Goal: Task Accomplishment & Management: Manage account settings

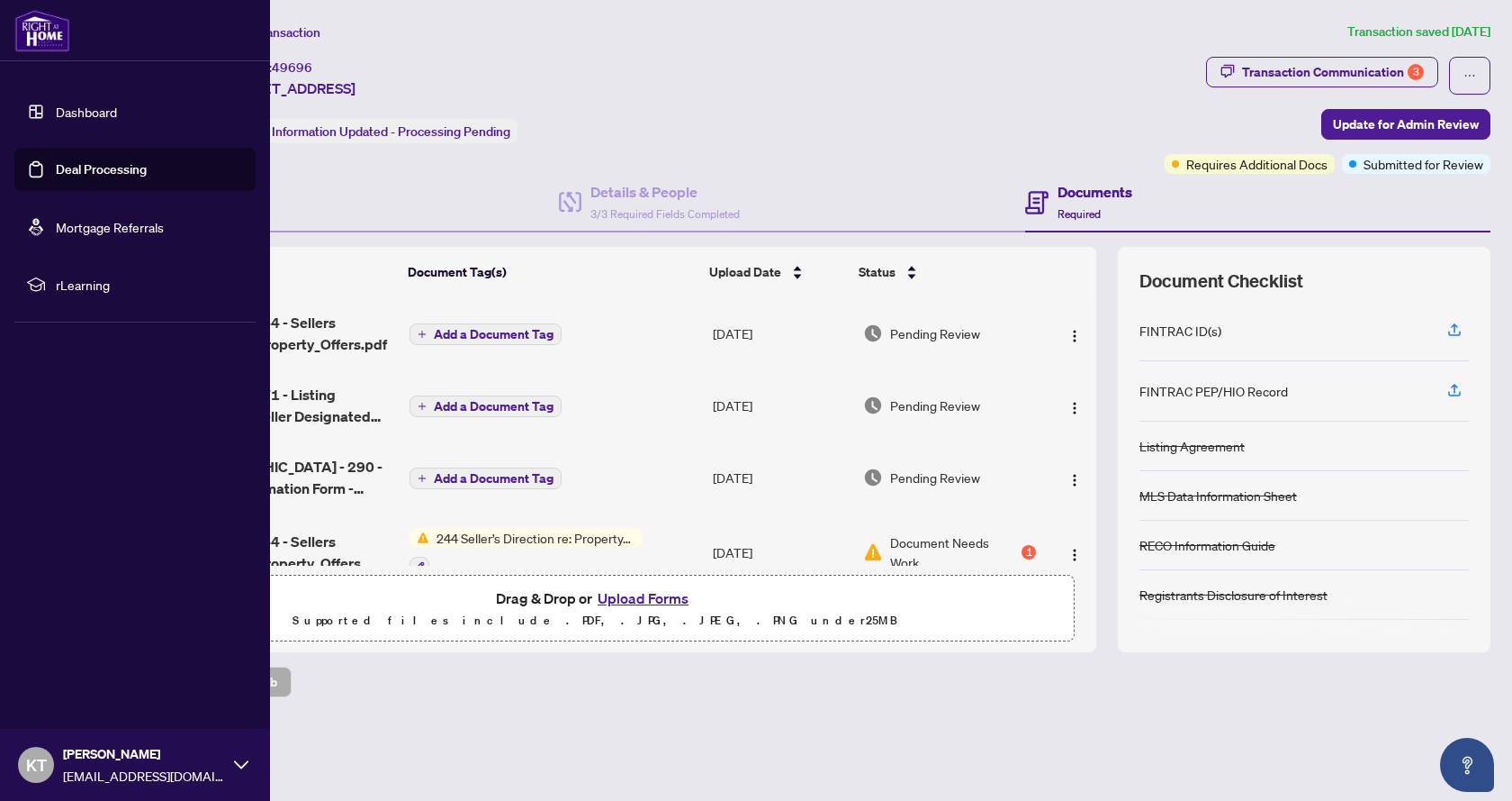
click at [75, 110] on link "Dashboard" at bounding box center [87, 111] width 61 height 16
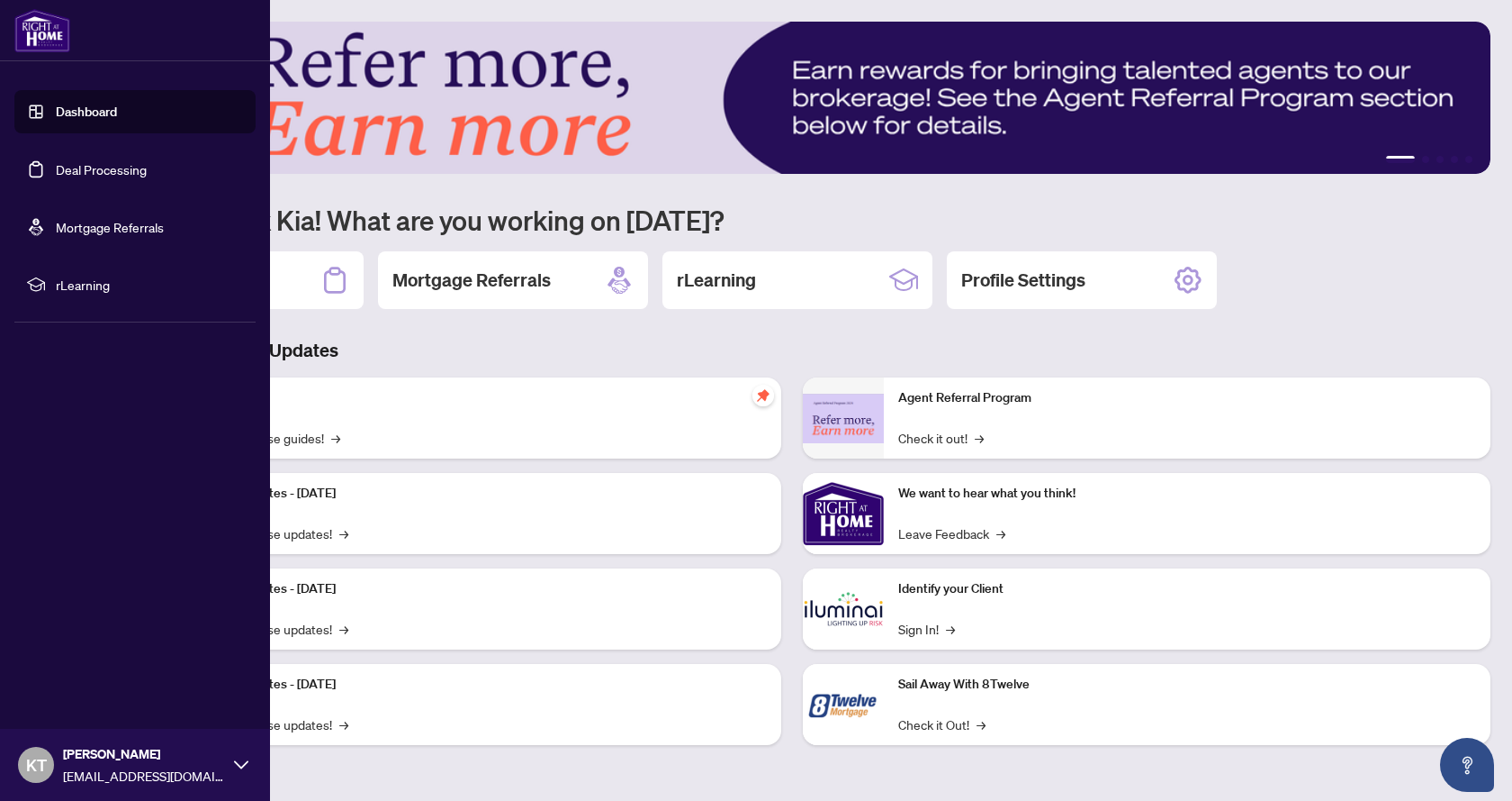
click at [67, 170] on link "Deal Processing" at bounding box center [101, 169] width 91 height 16
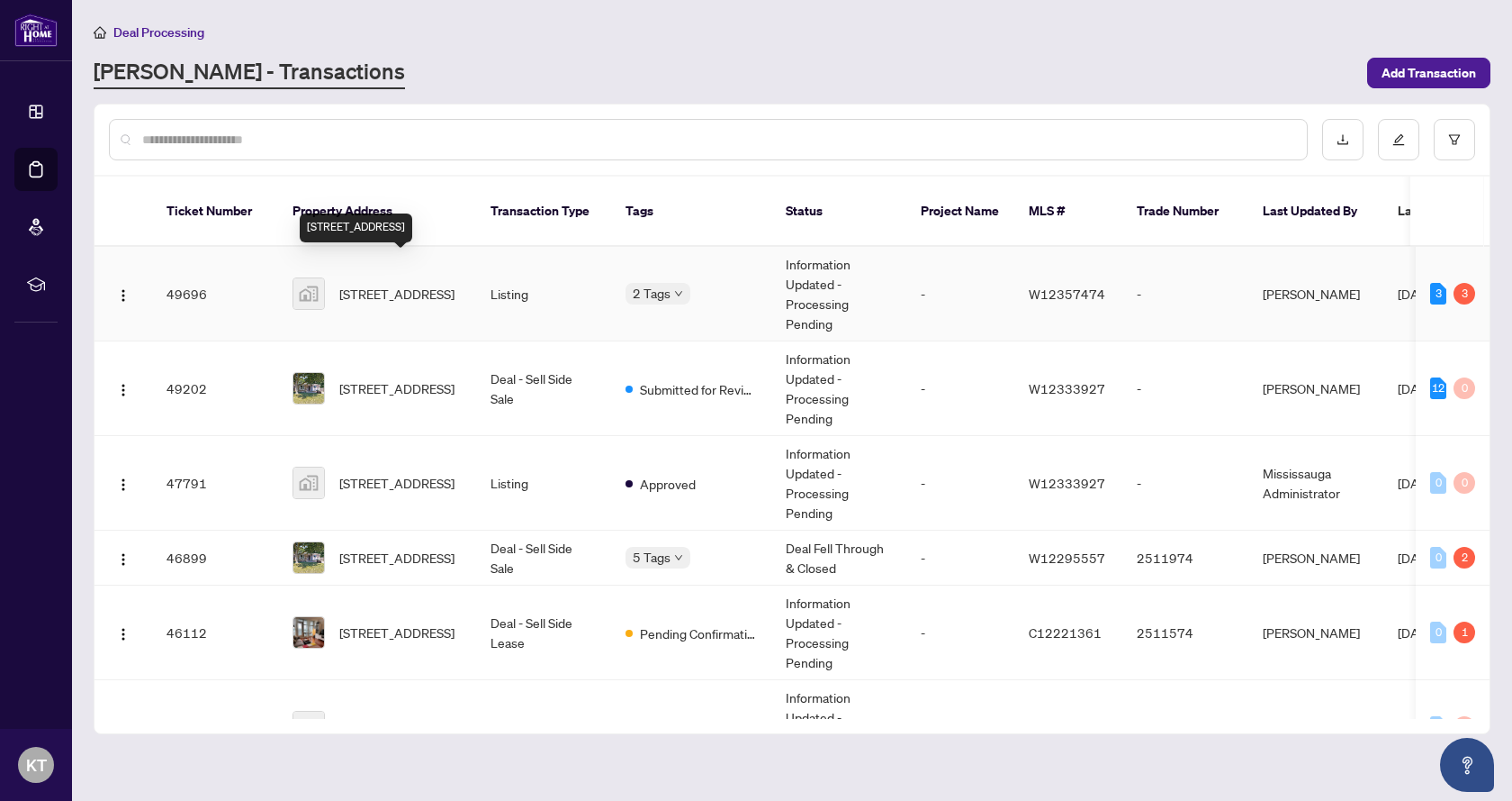
click at [410, 284] on span "[STREET_ADDRESS]" at bounding box center [398, 293] width 115 height 20
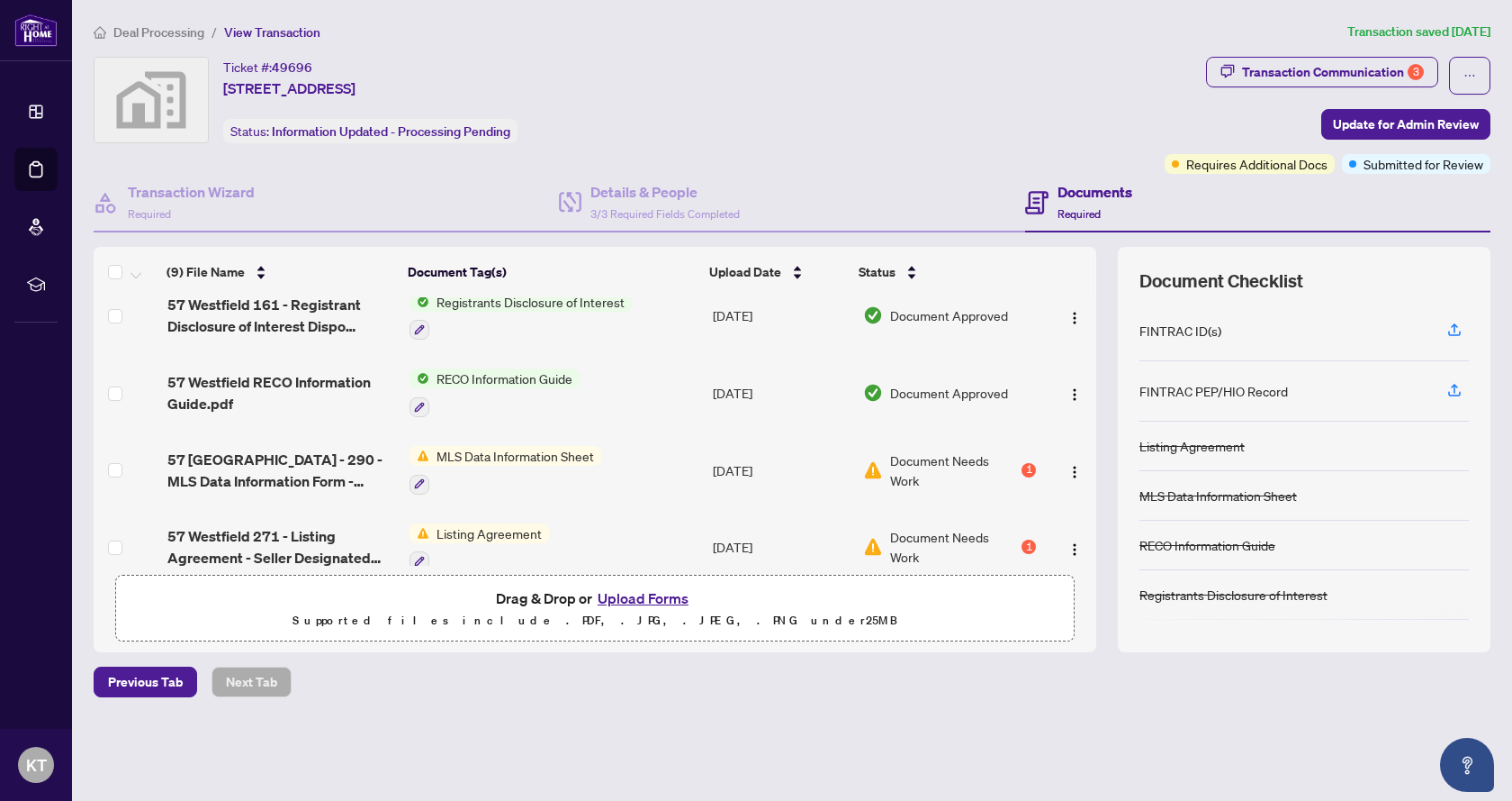
scroll to position [415, 0]
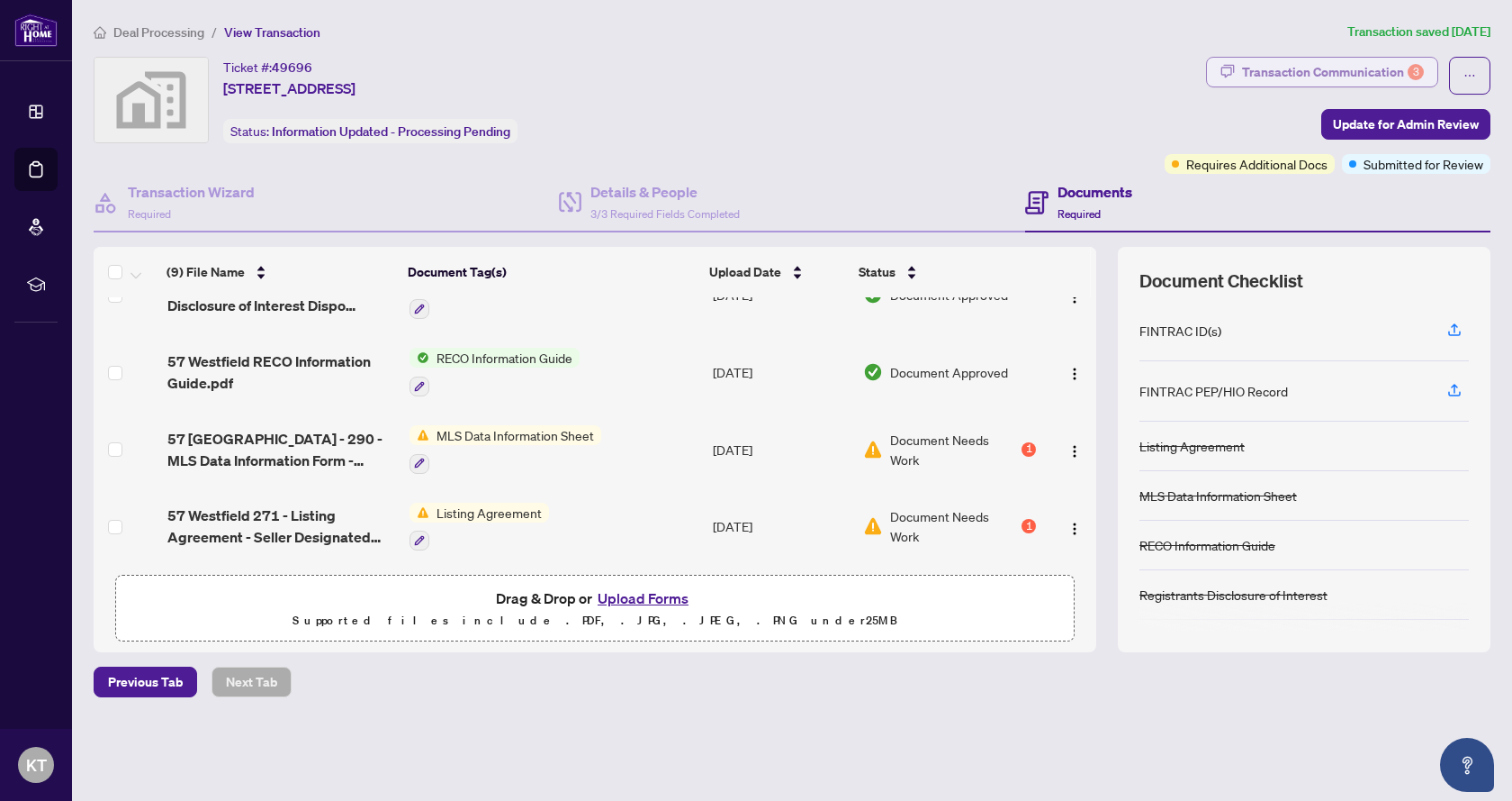
click at [1274, 68] on div "Transaction Communication 3" at bounding box center [1332, 72] width 182 height 29
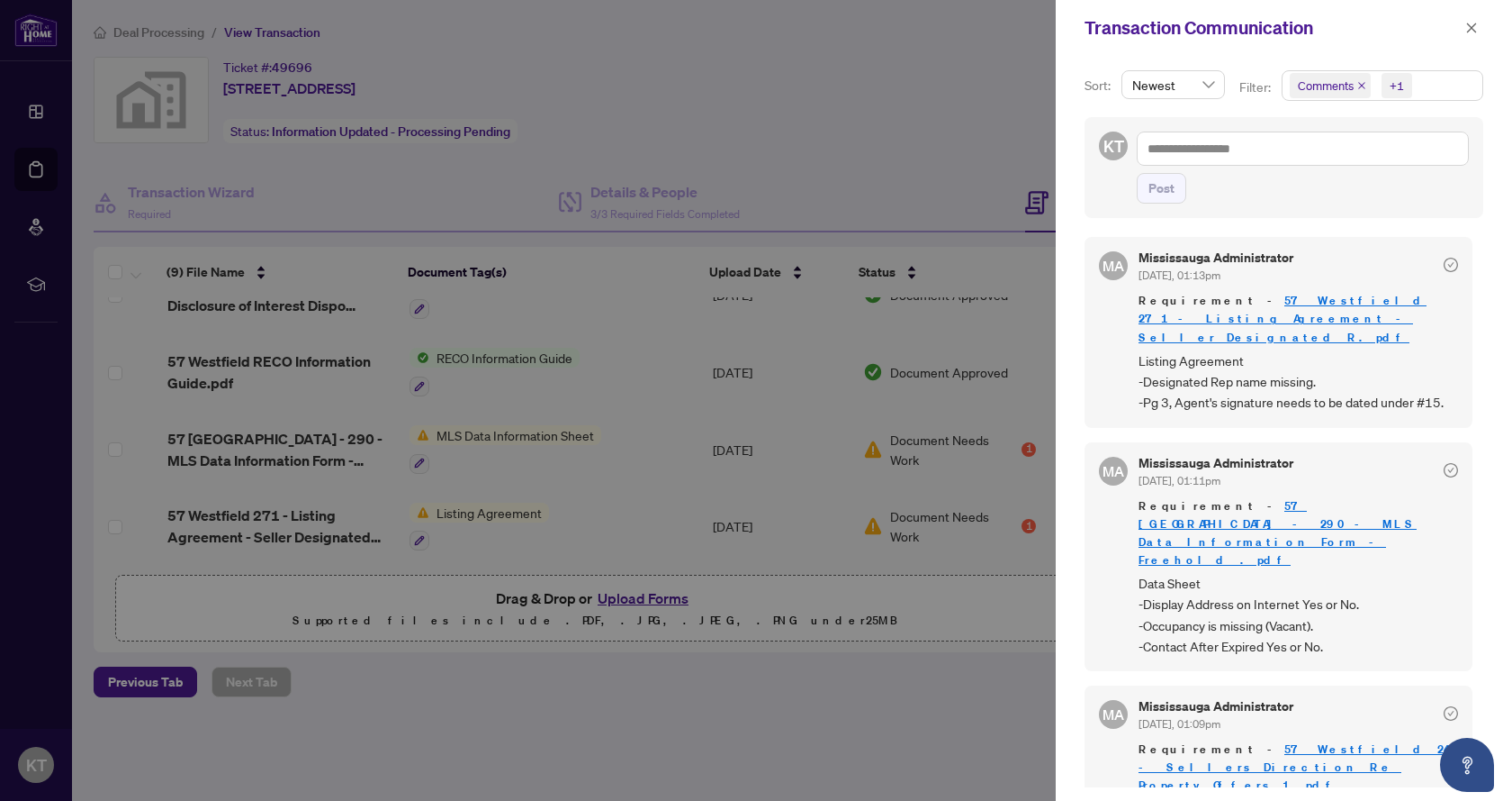
scroll to position [4, 0]
